Goal: Task Accomplishment & Management: Manage account settings

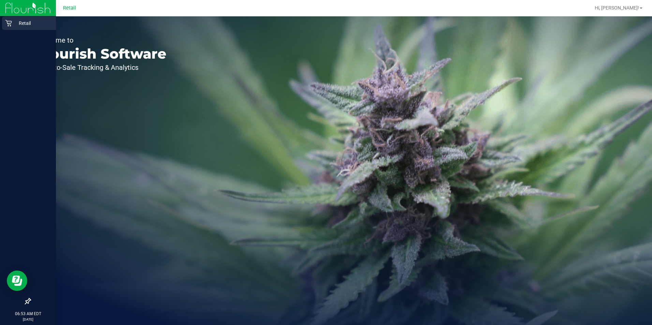
click at [11, 23] on icon at bounding box center [8, 23] width 7 height 7
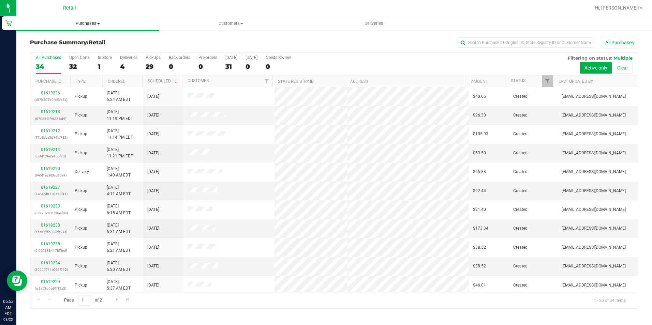
click at [74, 22] on span "Purchases" at bounding box center [87, 23] width 143 height 6
click at [66, 52] on li "Fulfillment" at bounding box center [87, 49] width 143 height 8
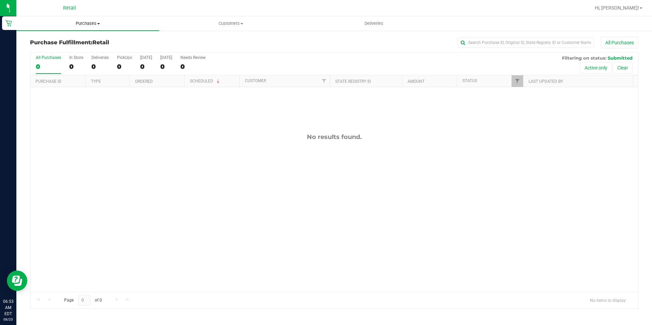
click at [86, 22] on span "Purchases" at bounding box center [87, 23] width 143 height 6
click at [35, 42] on span "Summary of purchases" at bounding box center [51, 41] width 70 height 6
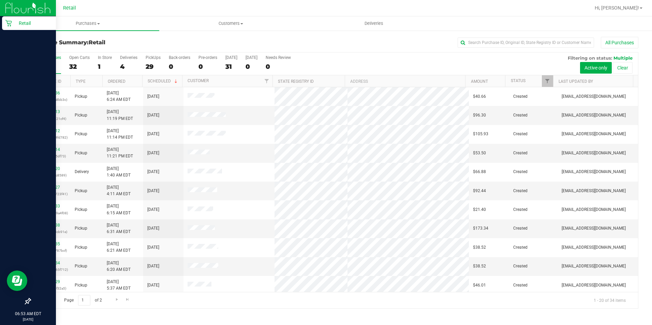
click at [15, 24] on p "Retail" at bounding box center [32, 23] width 41 height 8
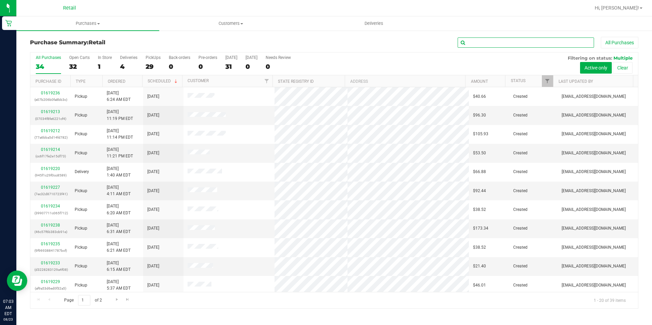
click at [485, 38] on input "text" at bounding box center [525, 42] width 136 height 10
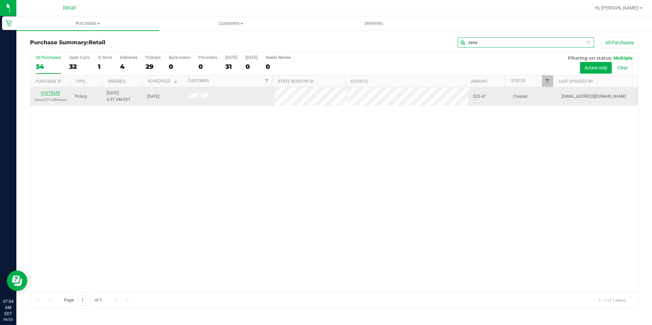
type input "zana"
click at [47, 91] on link "01619245" at bounding box center [50, 93] width 19 height 5
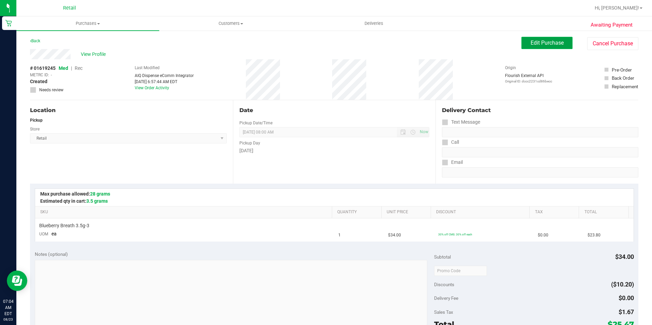
click at [554, 46] on button "Edit Purchase" at bounding box center [546, 43] width 51 height 12
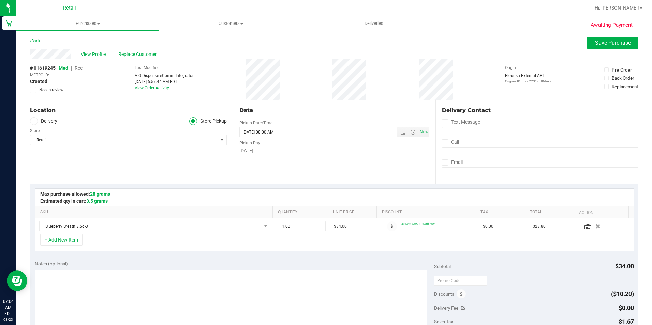
click at [80, 69] on span "Rec" at bounding box center [79, 67] width 8 height 5
click at [604, 45] on span "Save Purchase" at bounding box center [613, 43] width 36 height 6
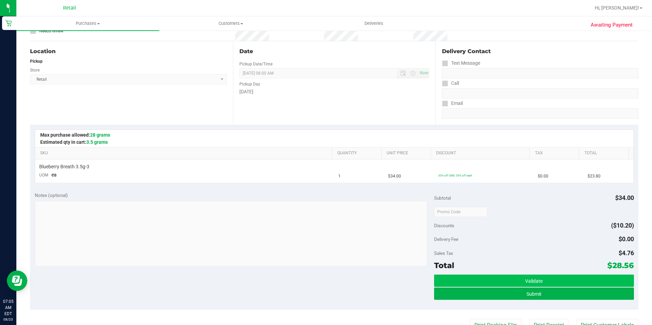
scroll to position [102, 0]
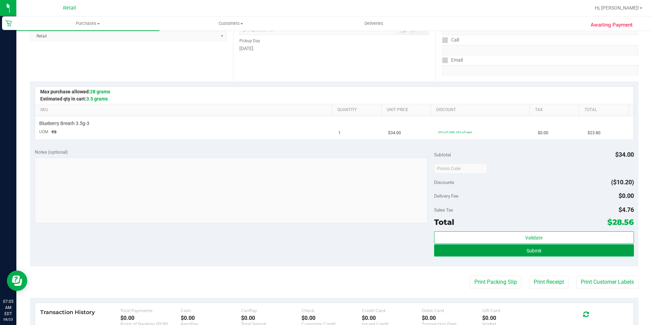
click at [526, 248] on span "Submit" at bounding box center [533, 250] width 15 height 5
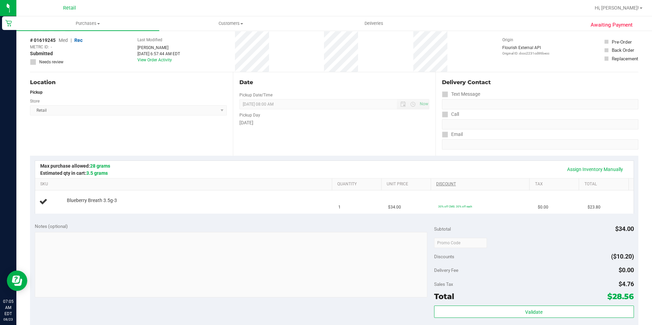
scroll to position [0, 0]
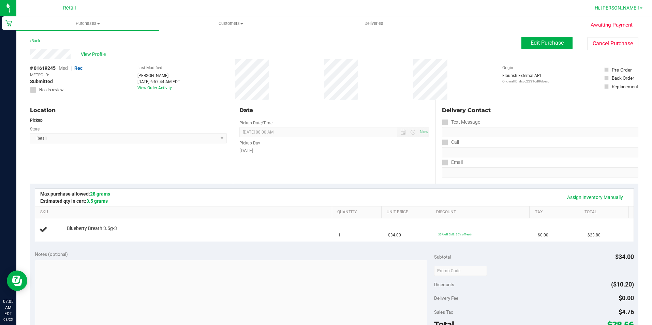
click at [638, 5] on span "Hi, [PERSON_NAME]!" at bounding box center [617, 7] width 44 height 5
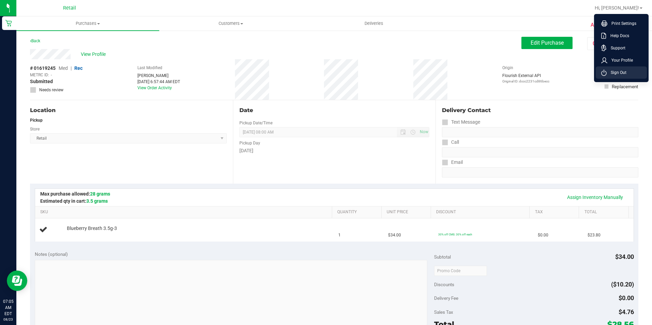
click at [611, 67] on li "Sign Out" at bounding box center [621, 72] width 51 height 12
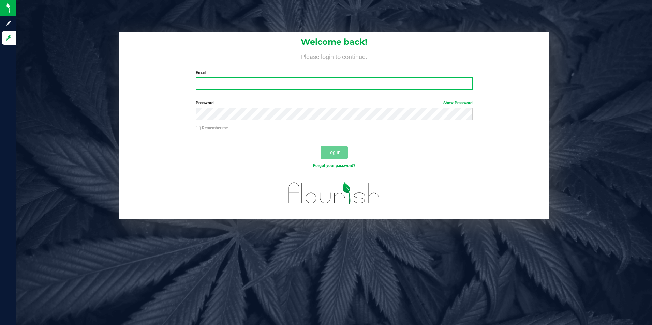
type input "[EMAIL_ADDRESS][DOMAIN_NAME]"
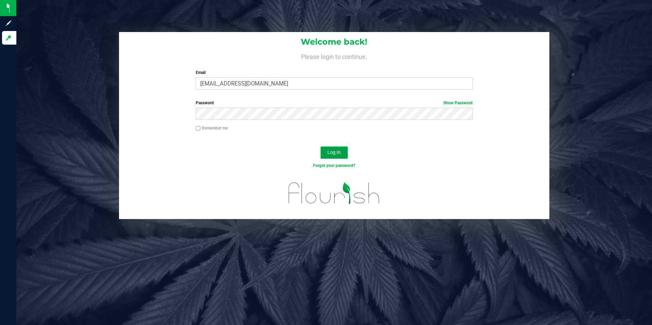
click at [331, 157] on button "Log In" at bounding box center [333, 153] width 27 height 12
